Goal: Obtain resource: Obtain resource

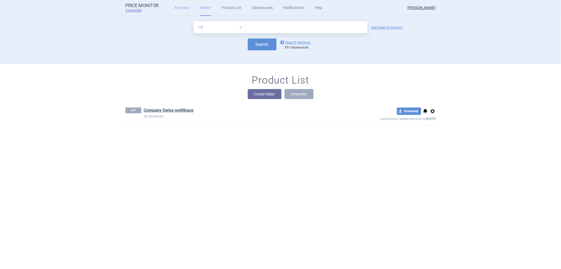
click at [176, 7] on link "Analytics" at bounding box center [181, 8] width 15 height 16
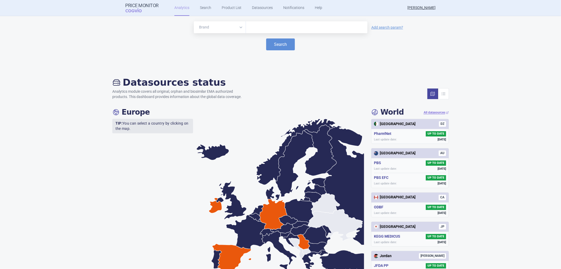
click at [249, 28] on input "text" at bounding box center [307, 27] width 116 height 7
type input "e"
type input "vyxe"
click at [276, 43] on button "Search" at bounding box center [280, 44] width 29 height 12
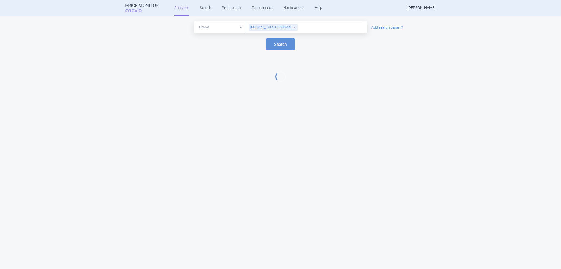
select select "EUR"
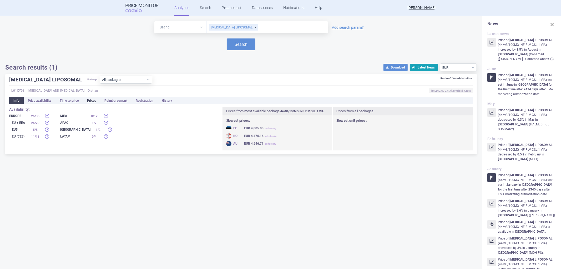
click at [98, 99] on li "Prices" at bounding box center [91, 100] width 17 height 7
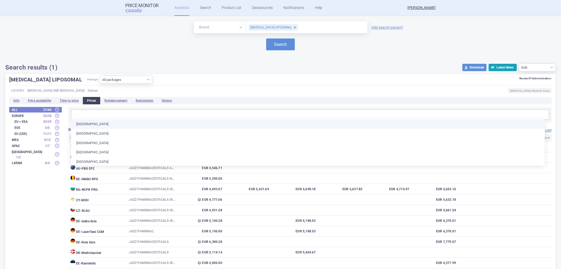
click at [91, 113] on input "text" at bounding box center [310, 114] width 475 height 7
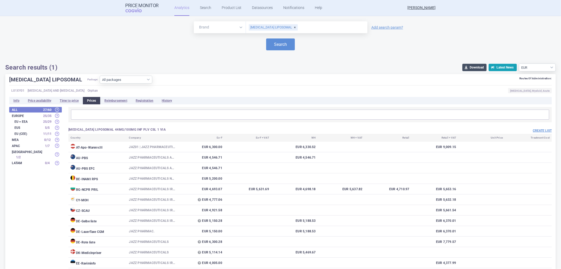
click at [467, 66] on button "download Download" at bounding box center [475, 67] width 24 height 7
click at [548, 68] on select "Source currency EUR USD" at bounding box center [537, 67] width 37 height 8
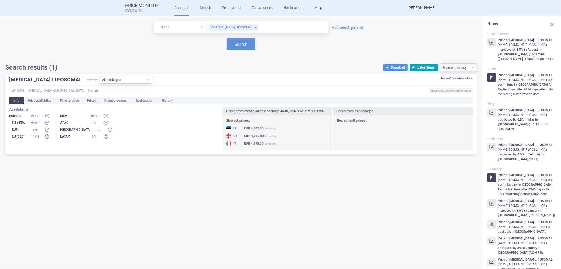
click at [364, 223] on div "Brand ATC/Active substance Therapeutic area VYXEOS LIPOSOMAL Add search param? …" at bounding box center [241, 142] width 482 height 253
click at [90, 101] on li "Prices" at bounding box center [91, 100] width 17 height 7
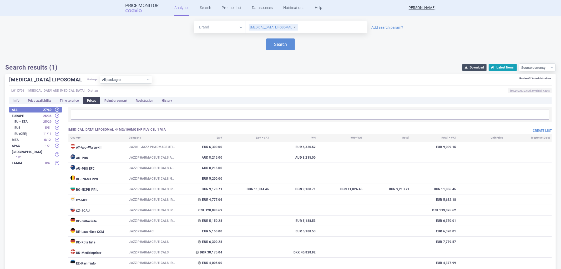
click at [469, 68] on button "download Download" at bounding box center [475, 67] width 24 height 7
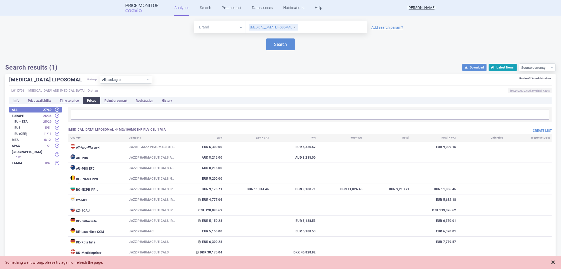
click at [555, 262] on span at bounding box center [553, 262] width 5 height 5
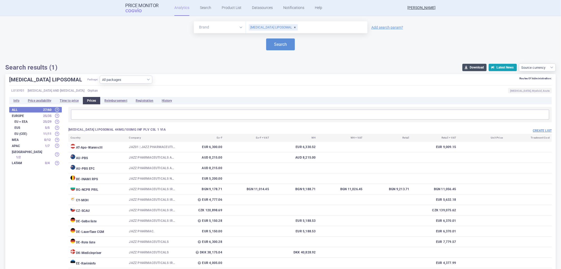
click at [467, 68] on button "download Download" at bounding box center [475, 67] width 24 height 7
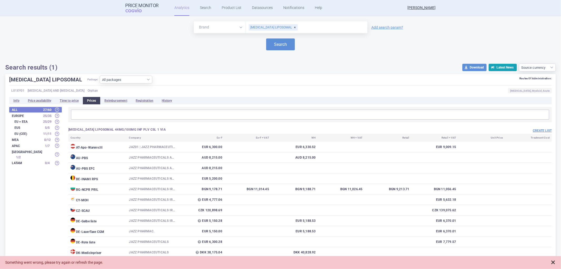
click at [551, 263] on span at bounding box center [553, 262] width 5 height 5
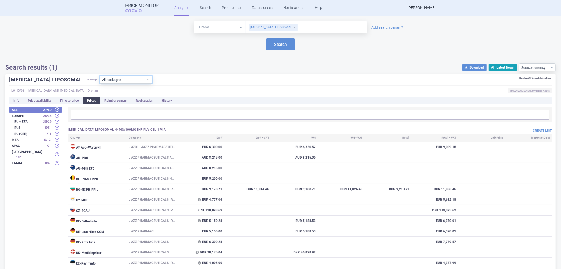
click at [117, 78] on select "All packages 44MG/100MG INF PLV CSL 1 VIA ( 39 ) 44MG/100MG INF PLV CSL 2 VIA (…" at bounding box center [126, 80] width 53 height 8
click at [471, 66] on button "download Download" at bounding box center [475, 67] width 24 height 7
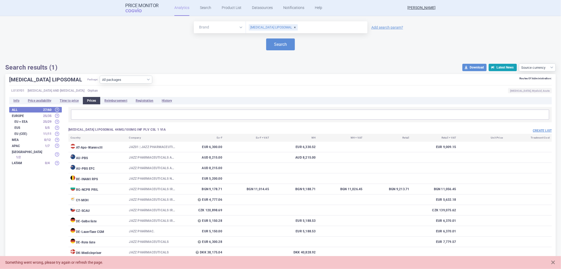
click at [240, 63] on div "Brand ATC/Active substance Therapeutic area VYXEOS LIPOSOMAL Add search param? …" at bounding box center [280, 46] width 551 height 50
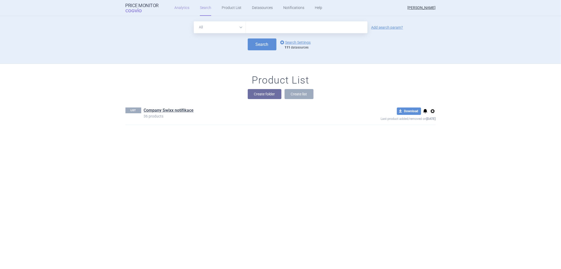
click at [182, 9] on link "Analytics" at bounding box center [181, 8] width 15 height 16
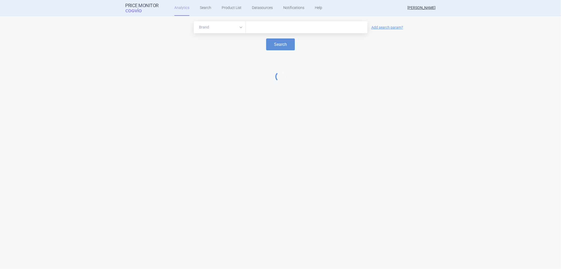
click at [261, 27] on input "text" at bounding box center [307, 27] width 116 height 7
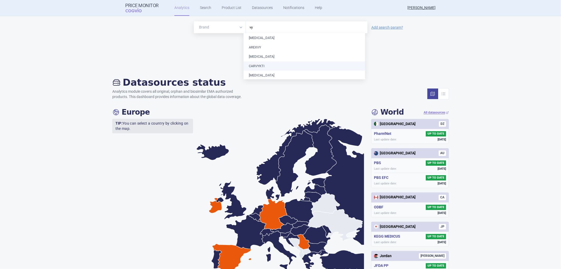
type input "vyx"
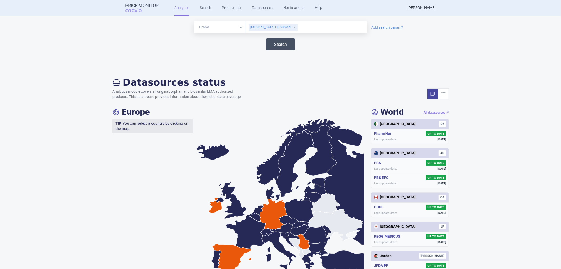
click at [273, 45] on button "Search" at bounding box center [280, 44] width 29 height 12
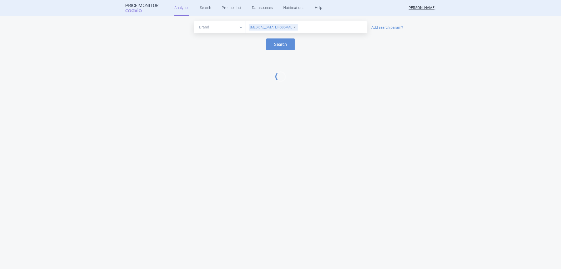
select select "EUR"
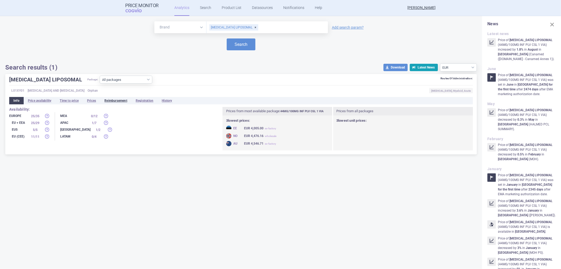
click at [111, 99] on li "Reimbursement" at bounding box center [115, 100] width 31 height 7
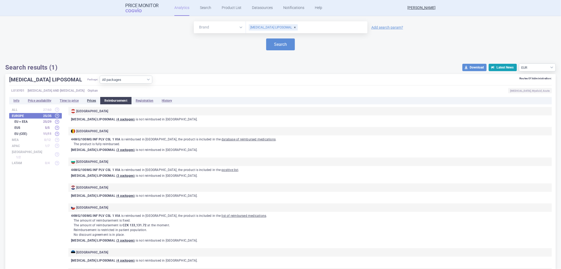
click at [89, 103] on li "Prices" at bounding box center [91, 100] width 17 height 7
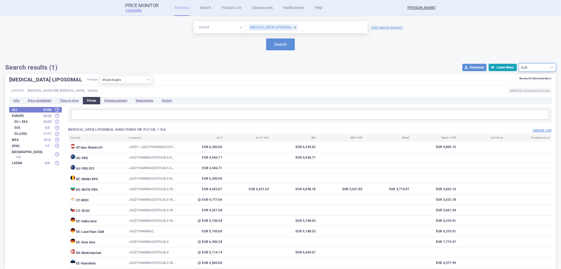
click at [531, 65] on select "Source currency EUR USD" at bounding box center [537, 67] width 37 height 8
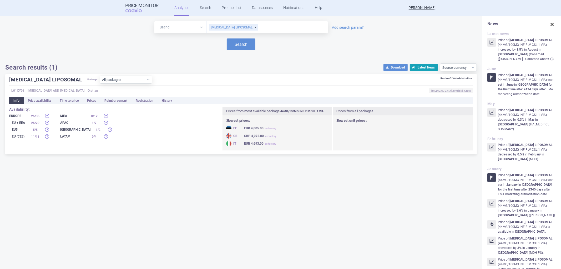
click at [549, 25] on span at bounding box center [552, 24] width 7 height 7
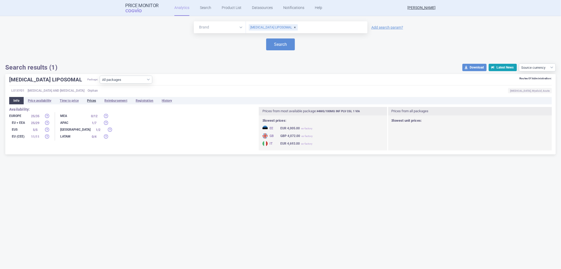
click at [93, 101] on li "Prices" at bounding box center [91, 100] width 17 height 7
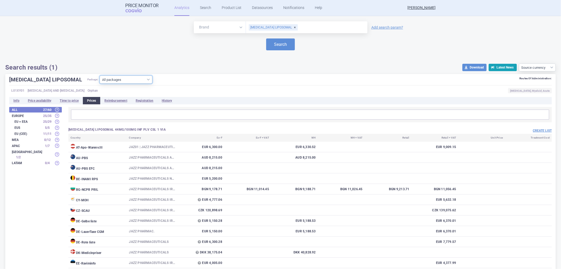
click at [125, 79] on select "All packages 44MG/100MG INF PLV CSL 1 VIA ( 39 ) 44MG/100MG INF PLV CSL 2 VIA (…" at bounding box center [126, 80] width 53 height 8
select select "bdcea59c-a345-49f2-887e-54ed97fa1fb1"
click at [100, 83] on select "All packages 44MG/100MG INF PLV CSL 1 VIA ( 39 ) 44MG/100MG INF PLV CSL 2 VIA (…" at bounding box center [126, 80] width 53 height 8
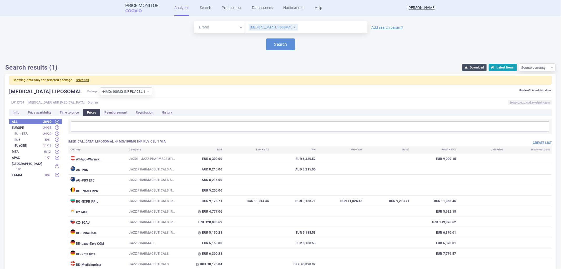
click at [467, 69] on button "download Download" at bounding box center [475, 67] width 24 height 7
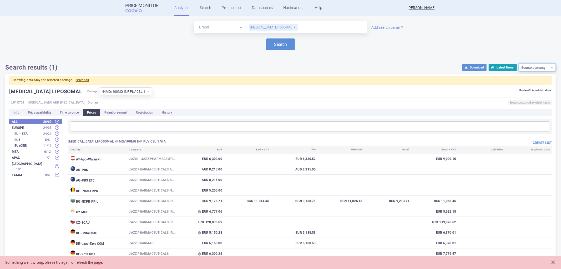
click at [535, 68] on select "Source currency EUR USD" at bounding box center [537, 67] width 37 height 8
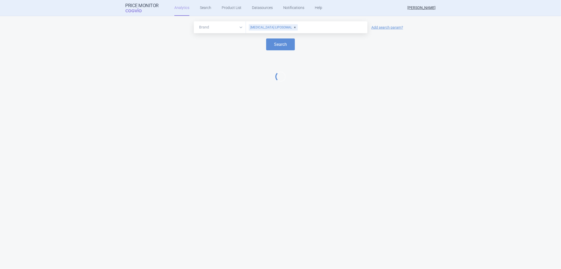
select select "EUR"
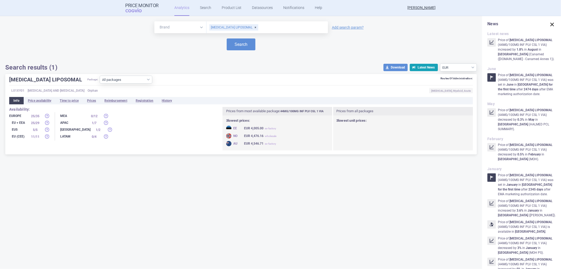
click at [550, 24] on span at bounding box center [552, 24] width 7 height 7
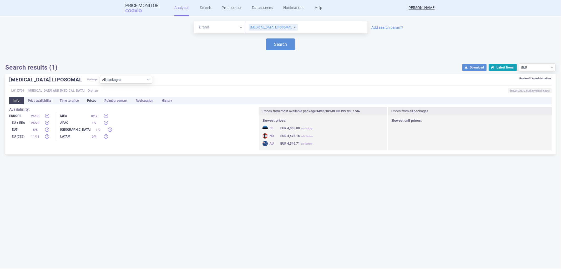
click at [95, 99] on li "Prices" at bounding box center [91, 100] width 17 height 7
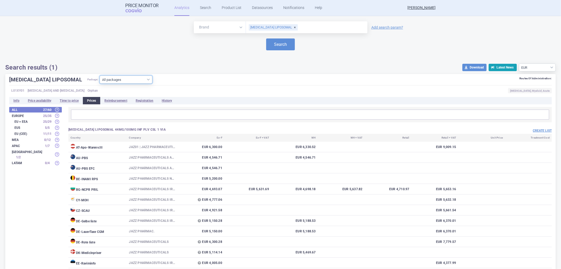
click at [112, 80] on select "All packages 44MG/100MG INF PLV CSL 1 VIA ( 39 ) 44MG/100MG INF PLV CSL 2 VIA (…" at bounding box center [126, 80] width 53 height 8
select select "bdcea59c-a345-49f2-887e-54ed97fa1fb1"
click at [100, 83] on select "All packages 44MG/100MG INF PLV CSL 1 VIA ( 39 ) 44MG/100MG INF PLV CSL 2 VIA (…" at bounding box center [126, 80] width 53 height 8
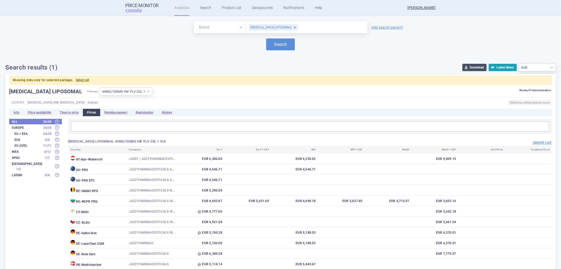
click at [471, 67] on button "download Download" at bounding box center [475, 67] width 24 height 7
click at [450, 35] on form "Brand ATC/Active substance Therapeutic area [MEDICAL_DATA] LIPOSOMAL Add search…" at bounding box center [280, 35] width 551 height 29
click at [282, 28] on div "[MEDICAL_DATA] LIPOSOMAL" at bounding box center [273, 27] width 49 height 6
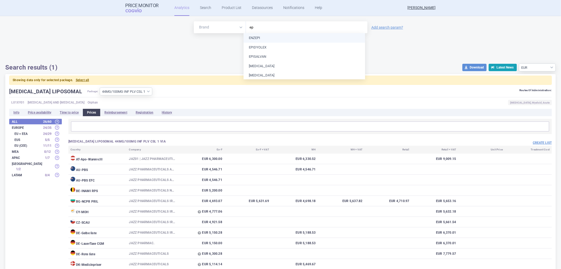
type input "epi"
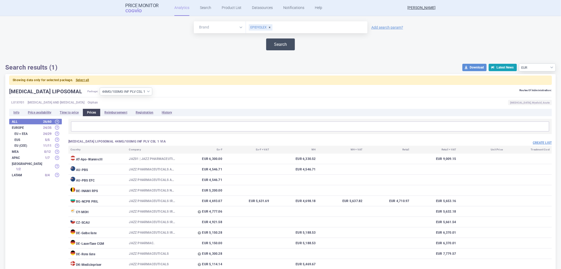
click at [280, 44] on button "Search" at bounding box center [280, 44] width 29 height 12
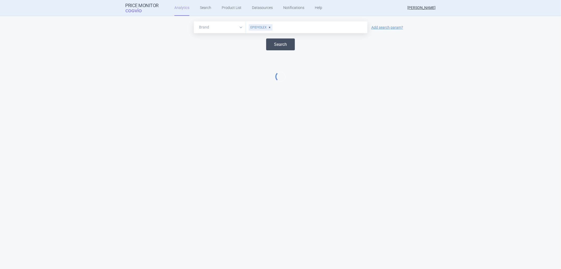
select select "EUR"
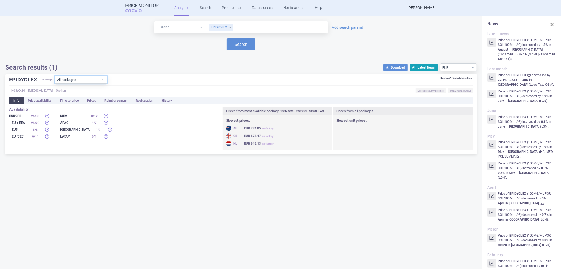
click at [86, 77] on select "All packages 100MG/ML POR SOL 100ML LAG ( 41 ) 100MG/ML POR SOL 1ML LAG ( 2 ) 1…" at bounding box center [81, 80] width 53 height 8
select select "3cb9a6bb-151a-4d44-a1d9-a75207398ba2"
click at [55, 83] on select "All packages 100MG/ML POR SOL 100ML LAG ( 41 ) 100MG/ML POR SOL 1ML LAG ( 2 ) 1…" at bounding box center [81, 80] width 53 height 8
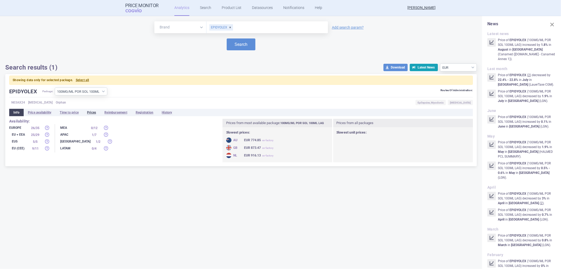
click at [91, 113] on li "Prices" at bounding box center [91, 112] width 17 height 7
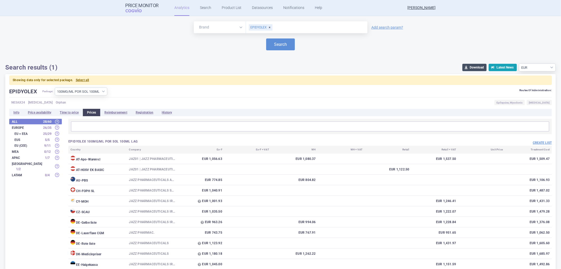
click at [469, 68] on button "download Download" at bounding box center [475, 67] width 24 height 7
click at [267, 26] on div "EPIDYOLEX" at bounding box center [261, 27] width 24 height 6
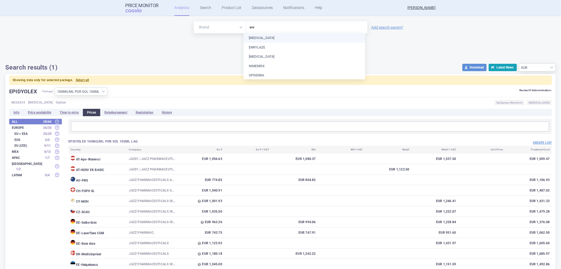
type input "enry"
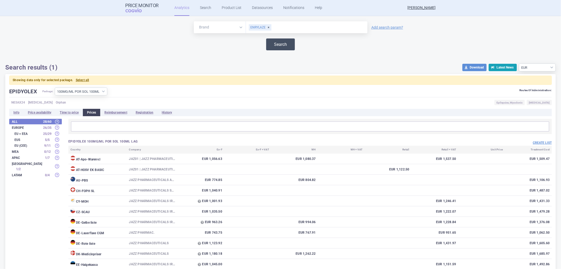
click at [277, 46] on button "Search" at bounding box center [280, 44] width 29 height 12
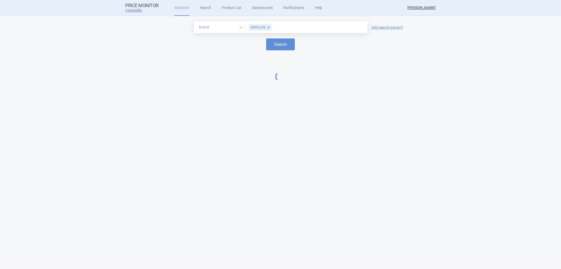
select select "EUR"
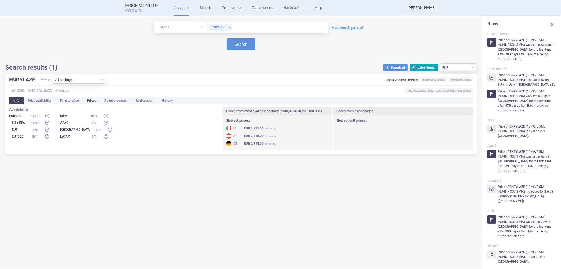
click at [93, 99] on li "Prices" at bounding box center [91, 100] width 17 height 7
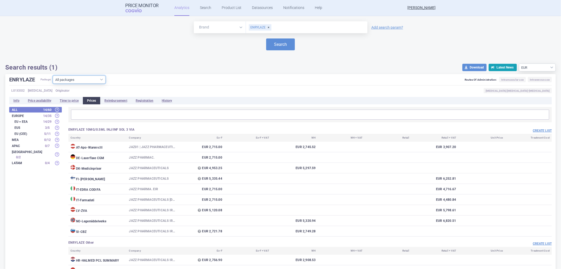
click at [91, 78] on select "All packages 10MG/0.5ML INJ/INF SOL 3 VIA ( 9 ) Other ( 4 )" at bounding box center [79, 80] width 53 height 8
click at [136, 59] on div "Brand ATC/Active substance Therapeutic area ENRYLAZE Add search param? Search S…" at bounding box center [280, 46] width 551 height 50
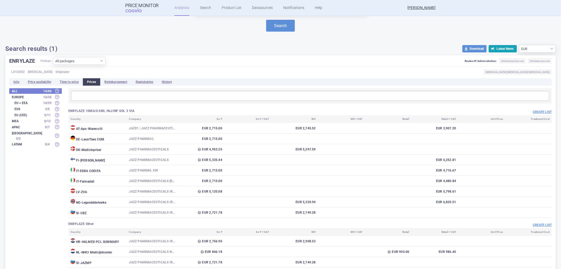
scroll to position [38, 0]
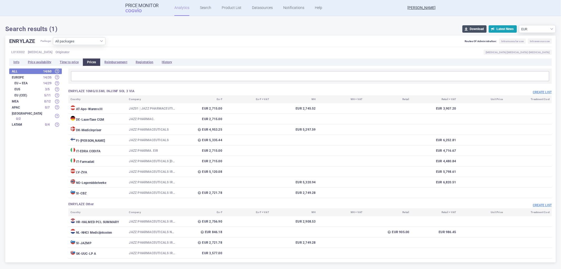
click at [467, 28] on button "download Download" at bounding box center [475, 28] width 24 height 7
